Goal: Transaction & Acquisition: Subscribe to service/newsletter

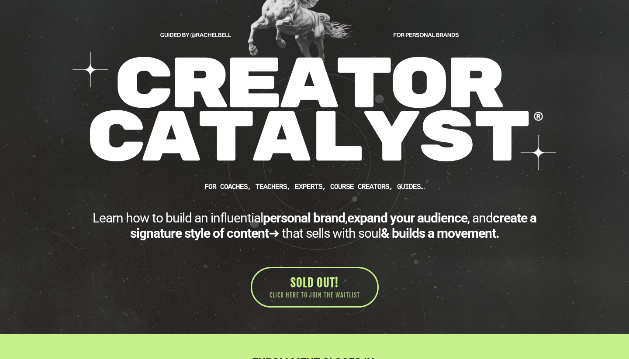
scroll to position [151, 0]
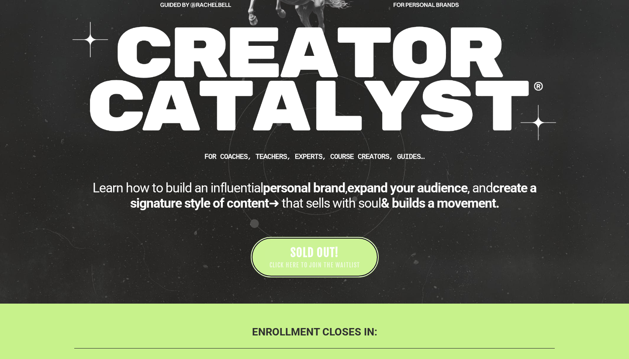
click at [325, 262] on span "CLICK HERE TO JOIN THE WAITLIST" at bounding box center [314, 265] width 90 height 9
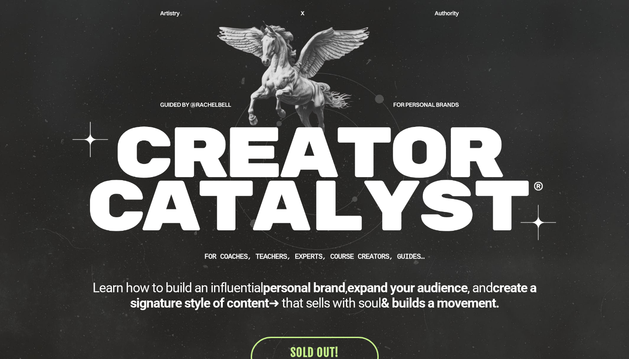
scroll to position [39, 0]
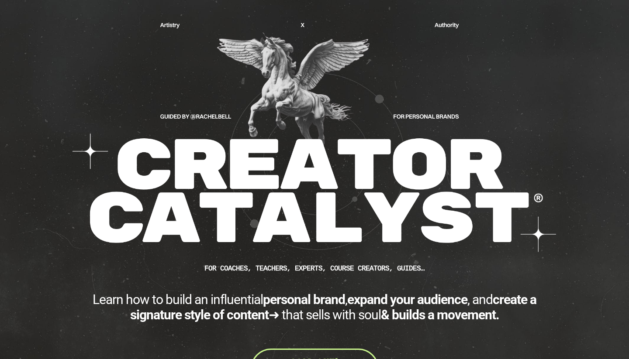
click at [173, 309] on b "create a signature style of content" at bounding box center [333, 307] width 407 height 31
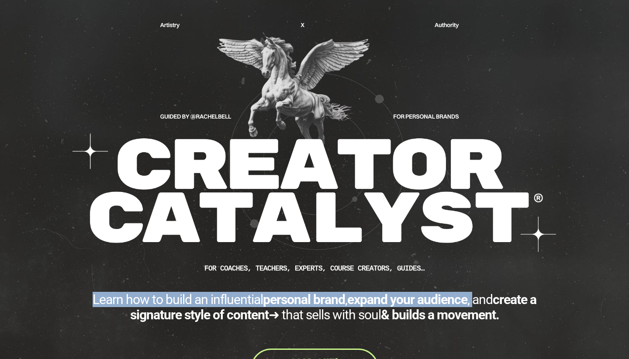
drag, startPoint x: 90, startPoint y: 300, endPoint x: 474, endPoint y: 303, distance: 384.8
click at [474, 302] on div "Learn how to build an influential personal brand , expand your audience , and c…" at bounding box center [314, 307] width 480 height 31
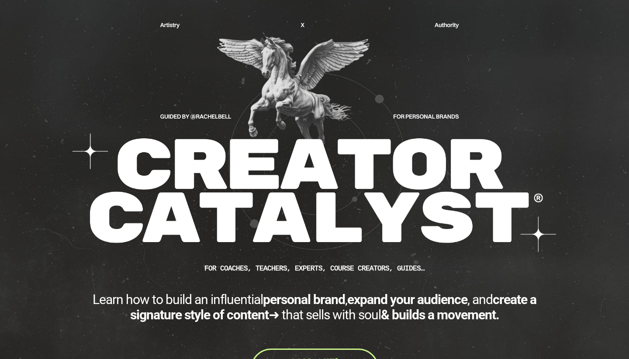
click at [528, 327] on div "CUSTOM JAVASCRIPT / HTML FOR Coaches, teachers, experts, course creators, guide…" at bounding box center [315, 204] width 494 height 369
drag, startPoint x: 470, startPoint y: 119, endPoint x: 70, endPoint y: 9, distance: 415.0
